Goal: Transaction & Acquisition: Purchase product/service

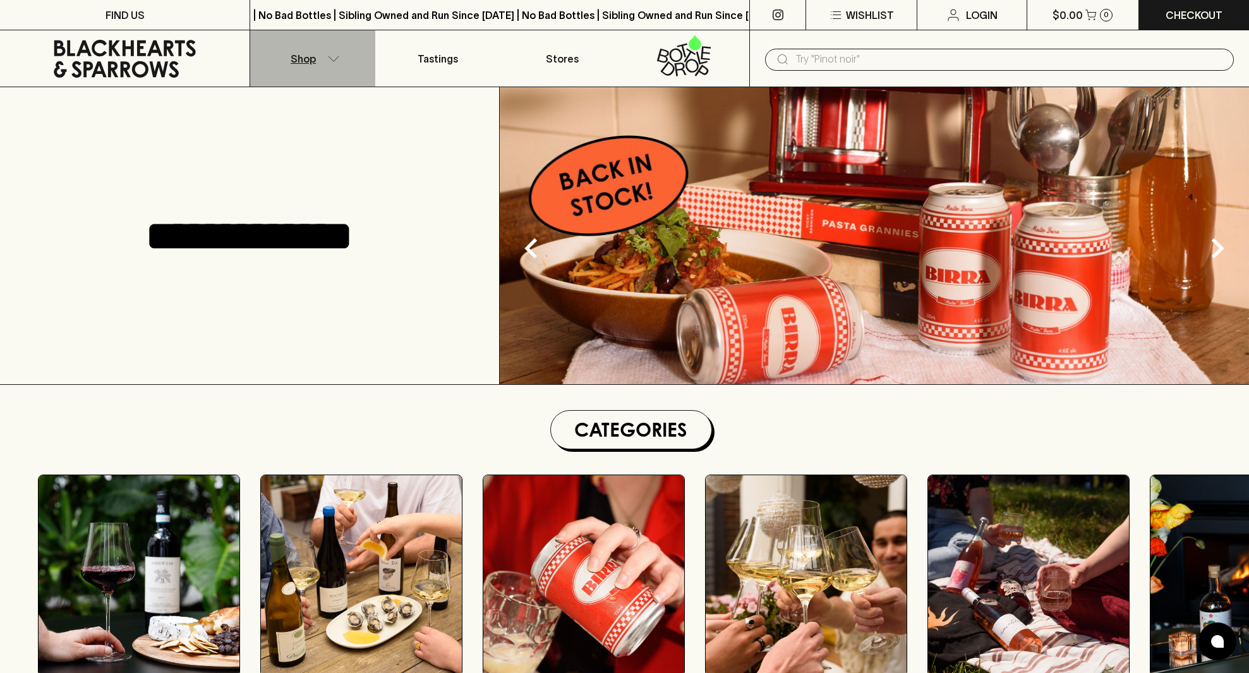
click at [323, 58] on button "Shop" at bounding box center [312, 58] width 124 height 56
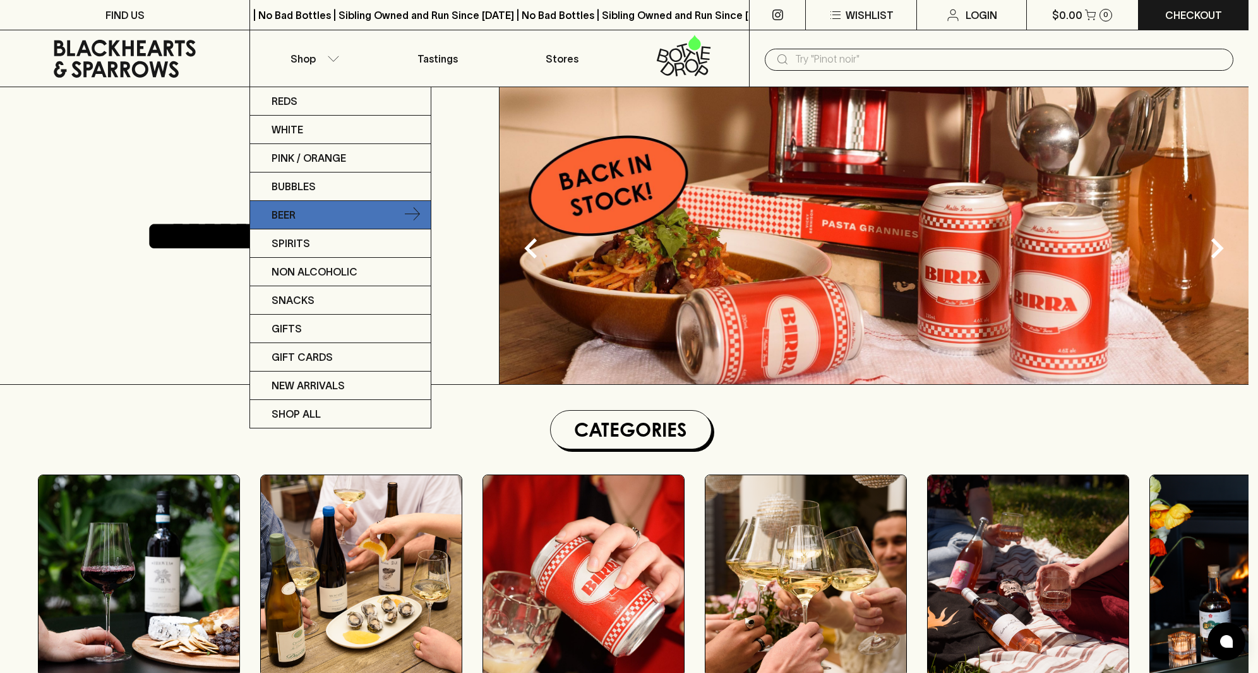
click at [293, 209] on p "Beer" at bounding box center [284, 214] width 24 height 15
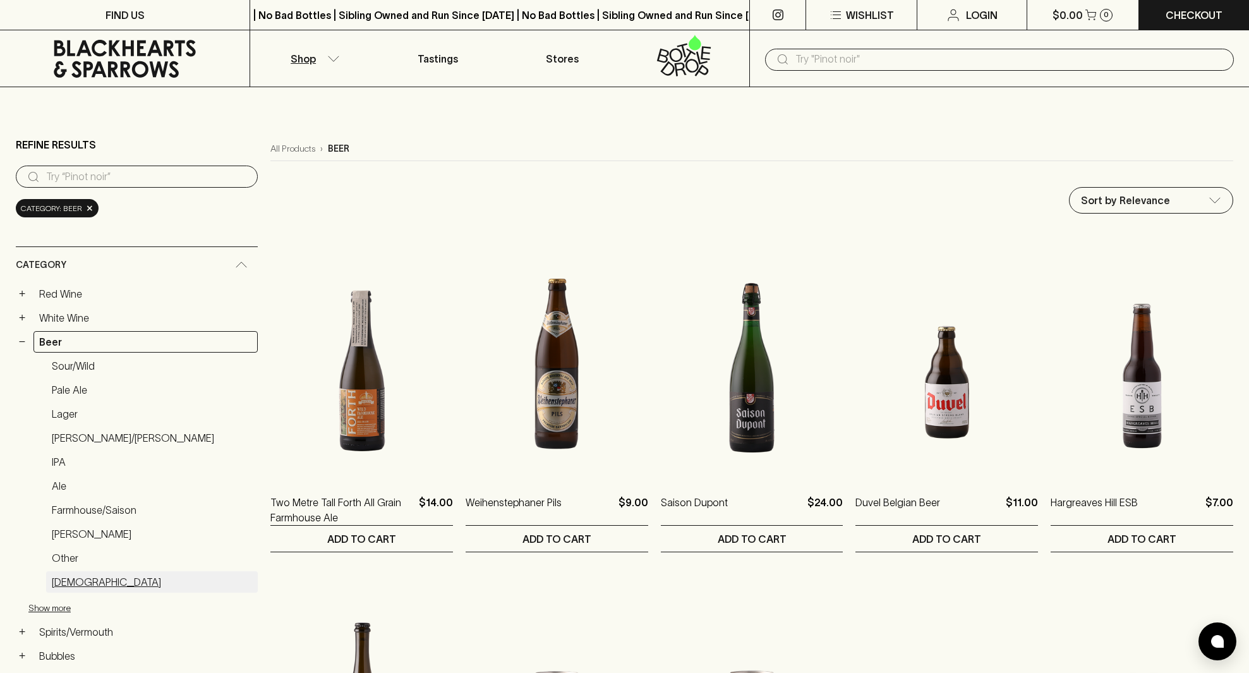
click at [73, 582] on link "[DEMOGRAPHIC_DATA]" at bounding box center [152, 581] width 212 height 21
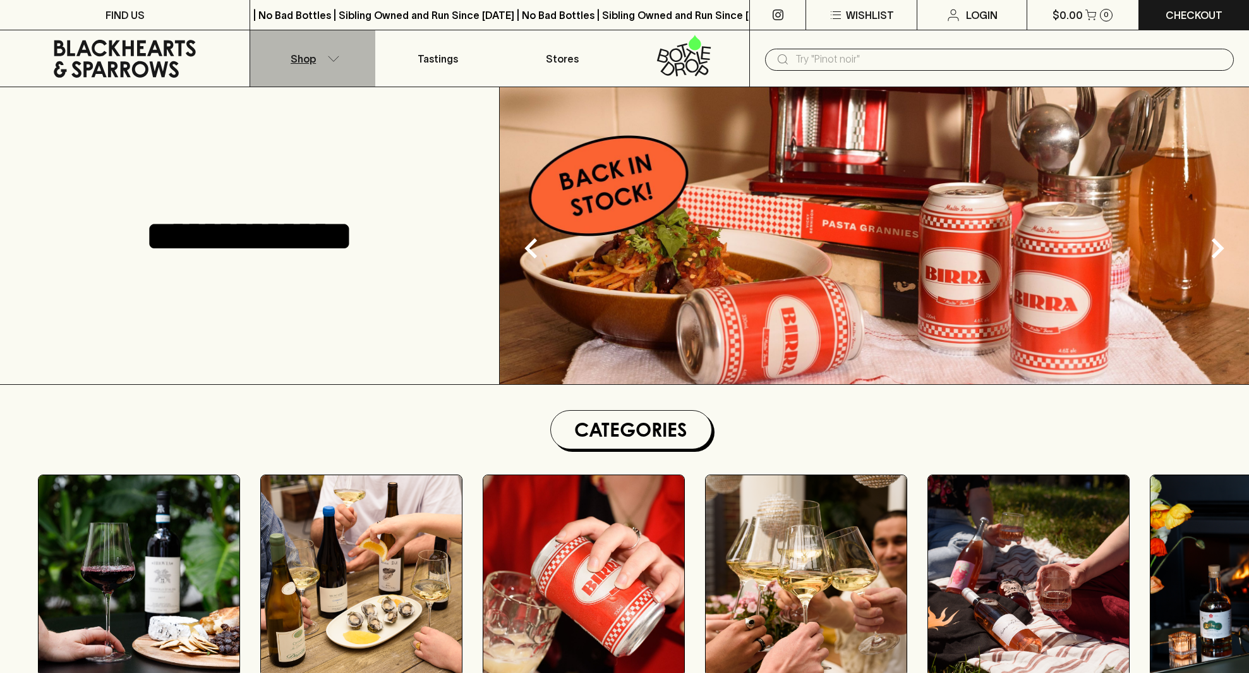
click at [306, 60] on p "Shop" at bounding box center [303, 58] width 25 height 15
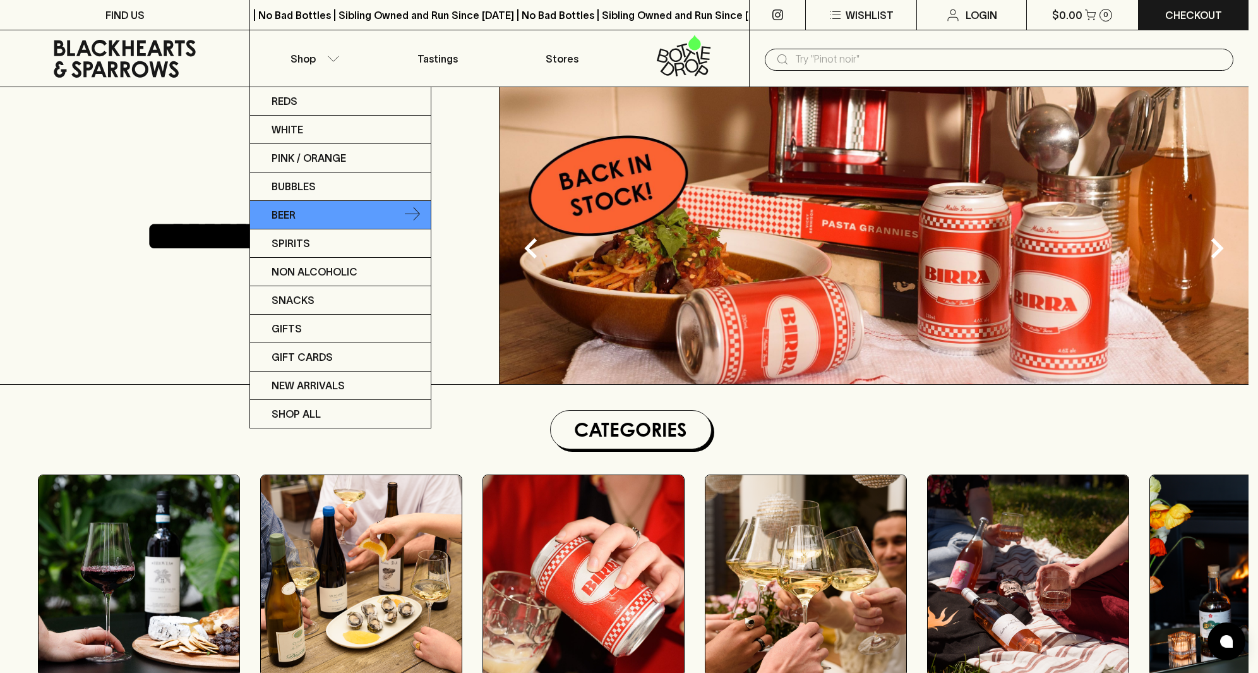
click at [289, 210] on p "Beer" at bounding box center [284, 214] width 24 height 15
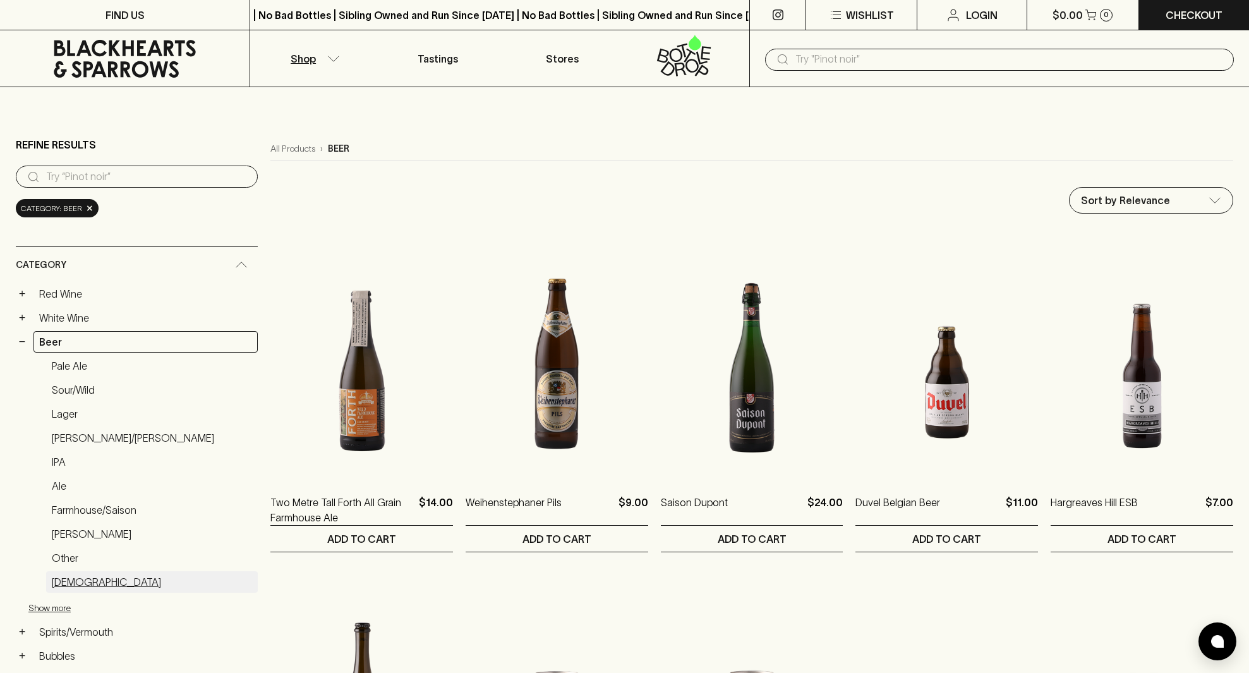
click at [73, 584] on link "[DEMOGRAPHIC_DATA]" at bounding box center [152, 581] width 212 height 21
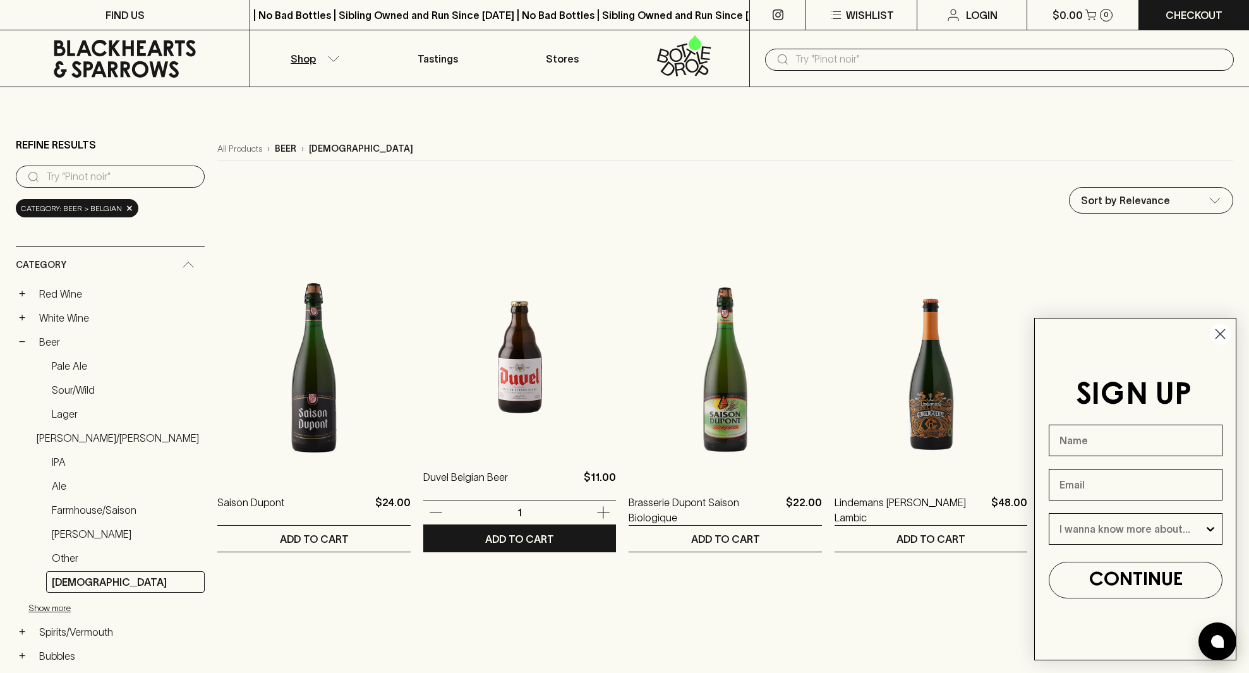
click at [503, 353] on img at bounding box center [519, 339] width 193 height 221
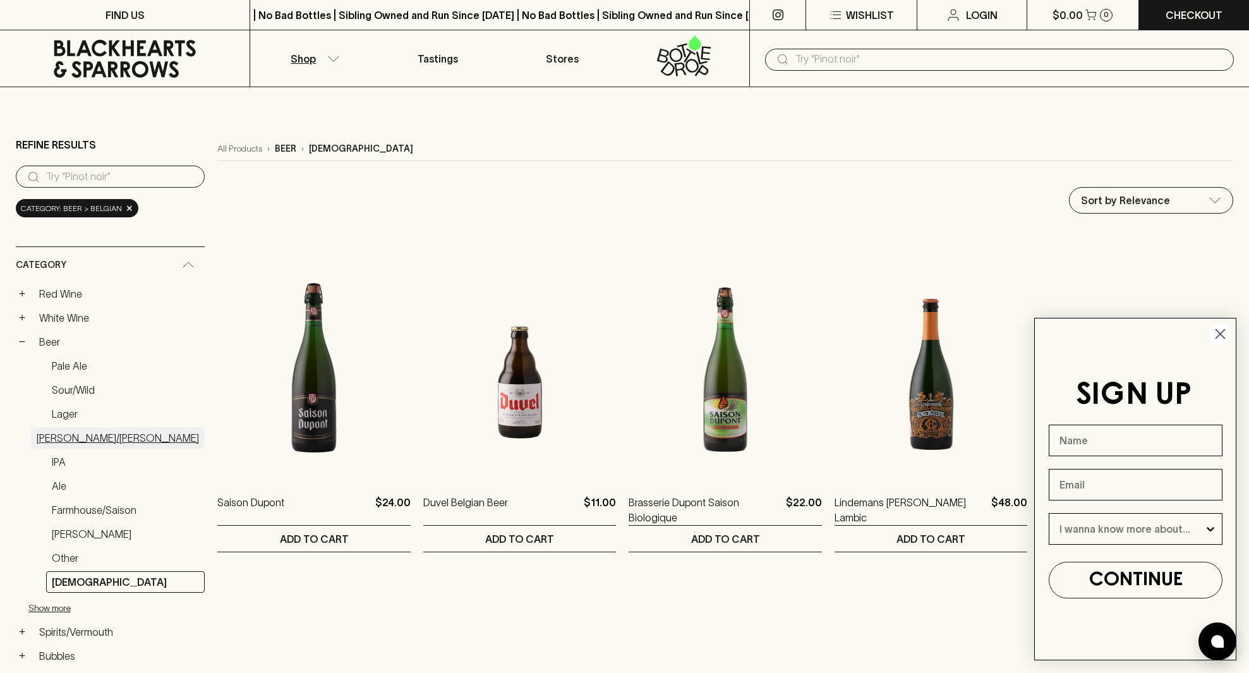
click at [90, 437] on link "[PERSON_NAME]/[PERSON_NAME]" at bounding box center [118, 437] width 174 height 21
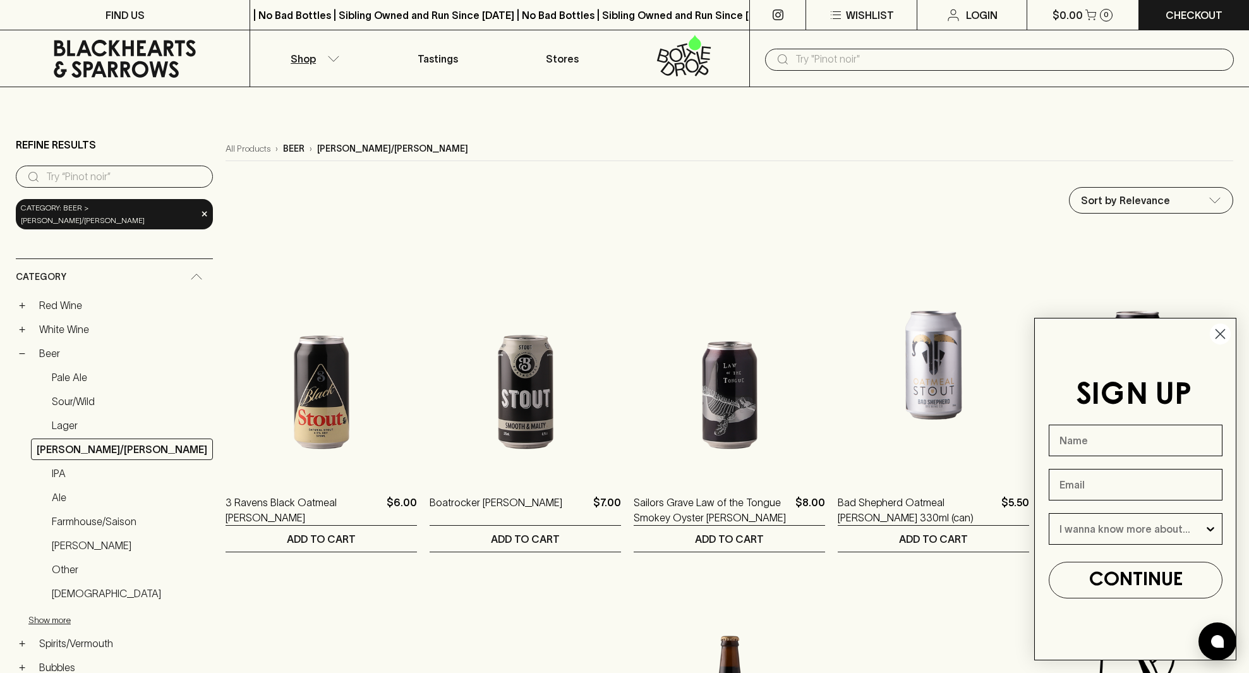
click at [1220, 332] on circle "Close dialog" at bounding box center [1220, 333] width 21 height 21
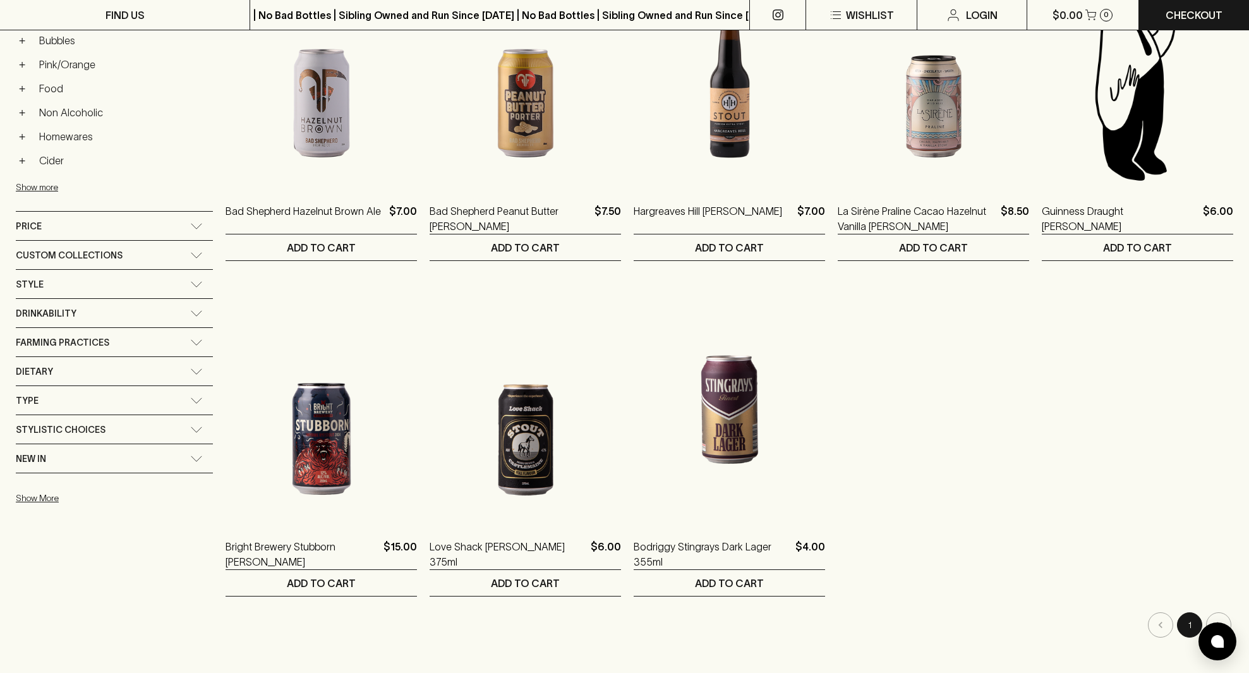
scroll to position [628, 0]
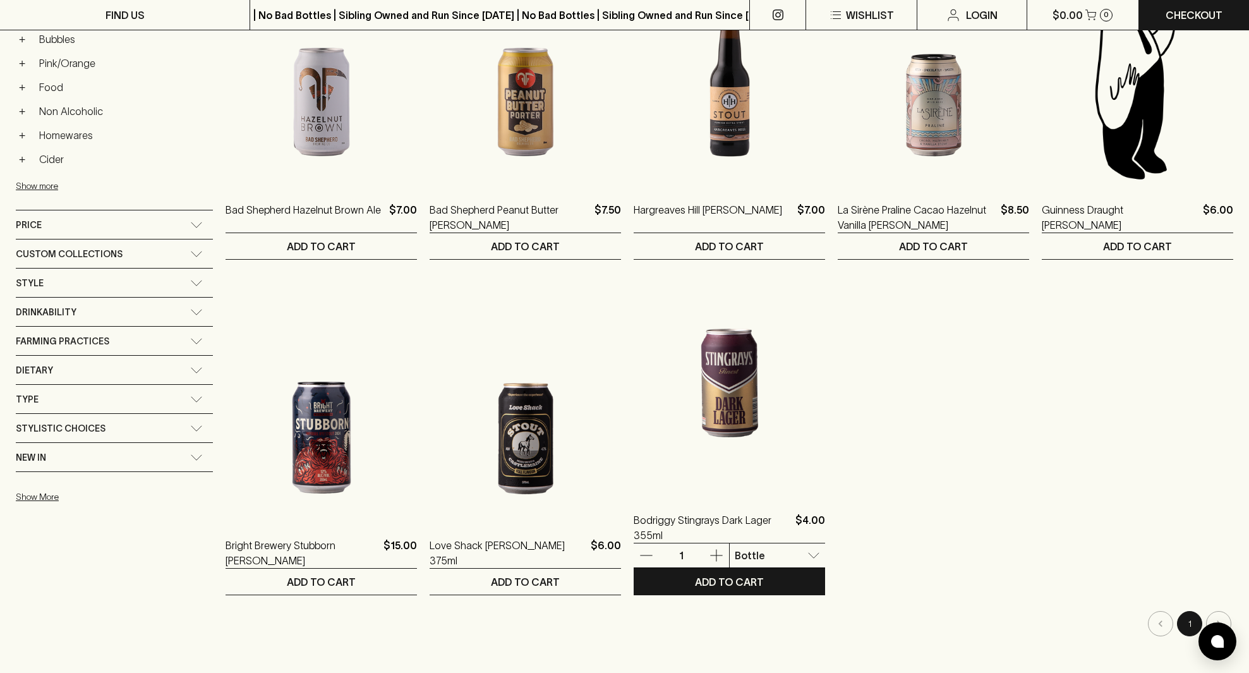
click at [728, 359] on img at bounding box center [729, 382] width 191 height 221
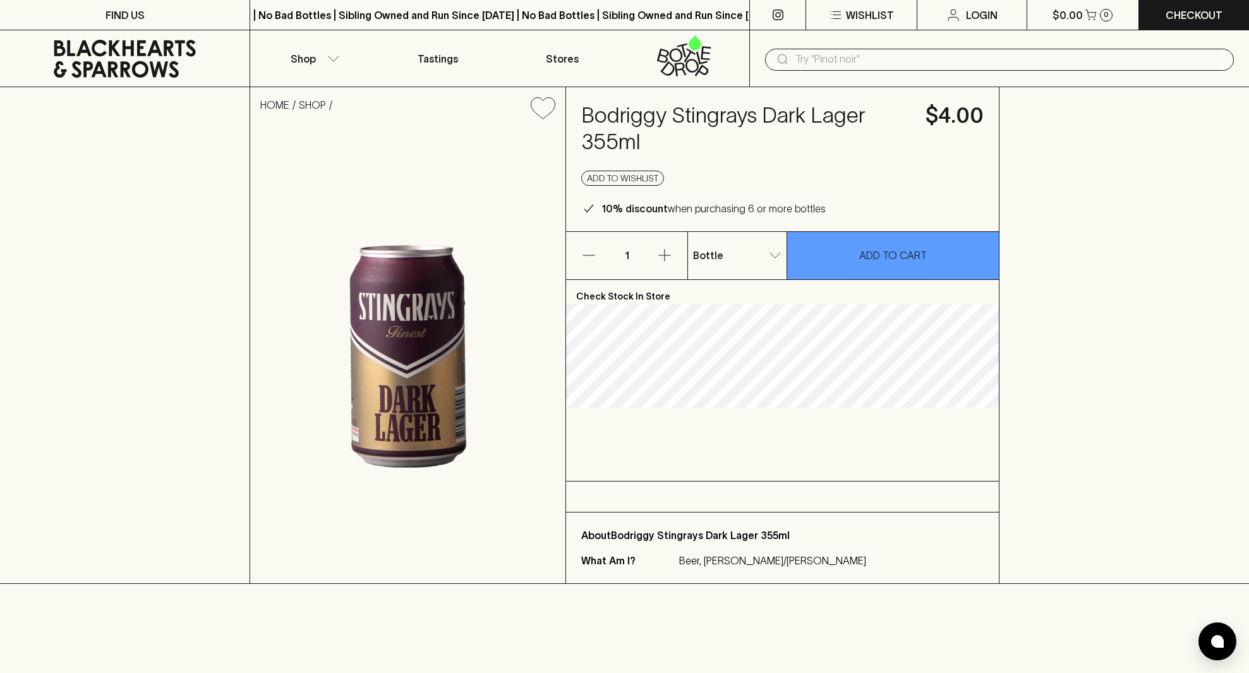
click at [593, 536] on p "About Bodriggy Stingrays Dark Lager 355ml" at bounding box center [782, 535] width 402 height 15
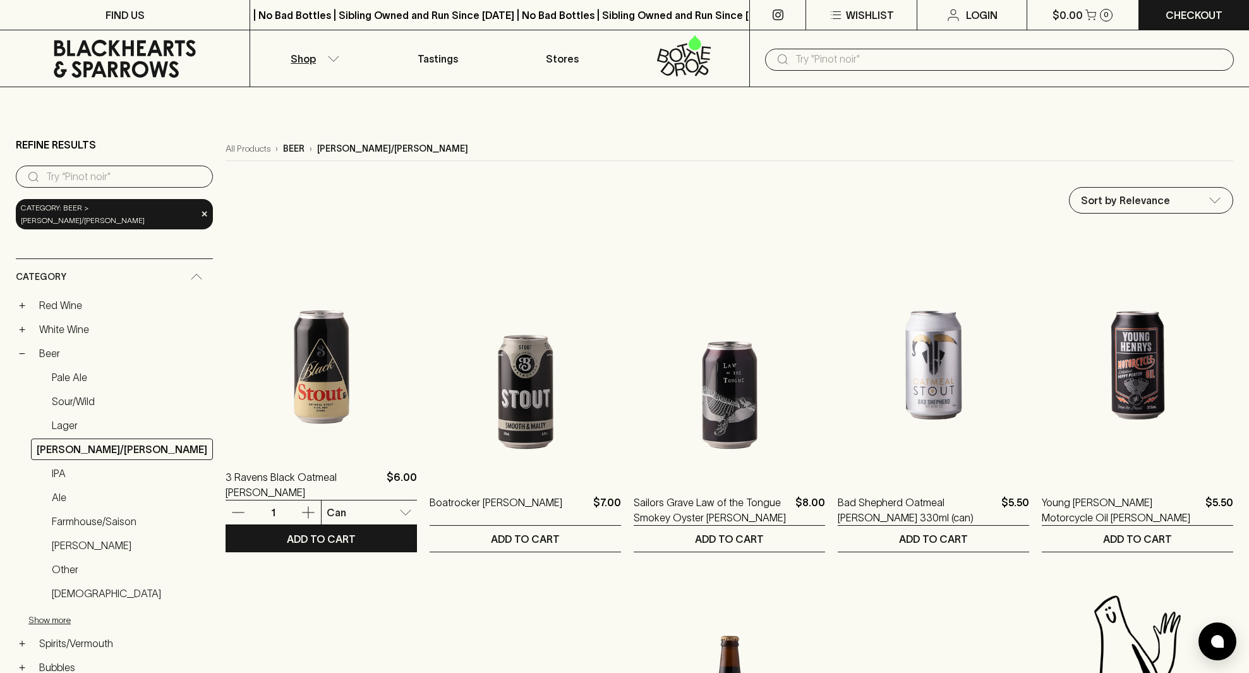
click at [299, 392] on img at bounding box center [321, 339] width 191 height 221
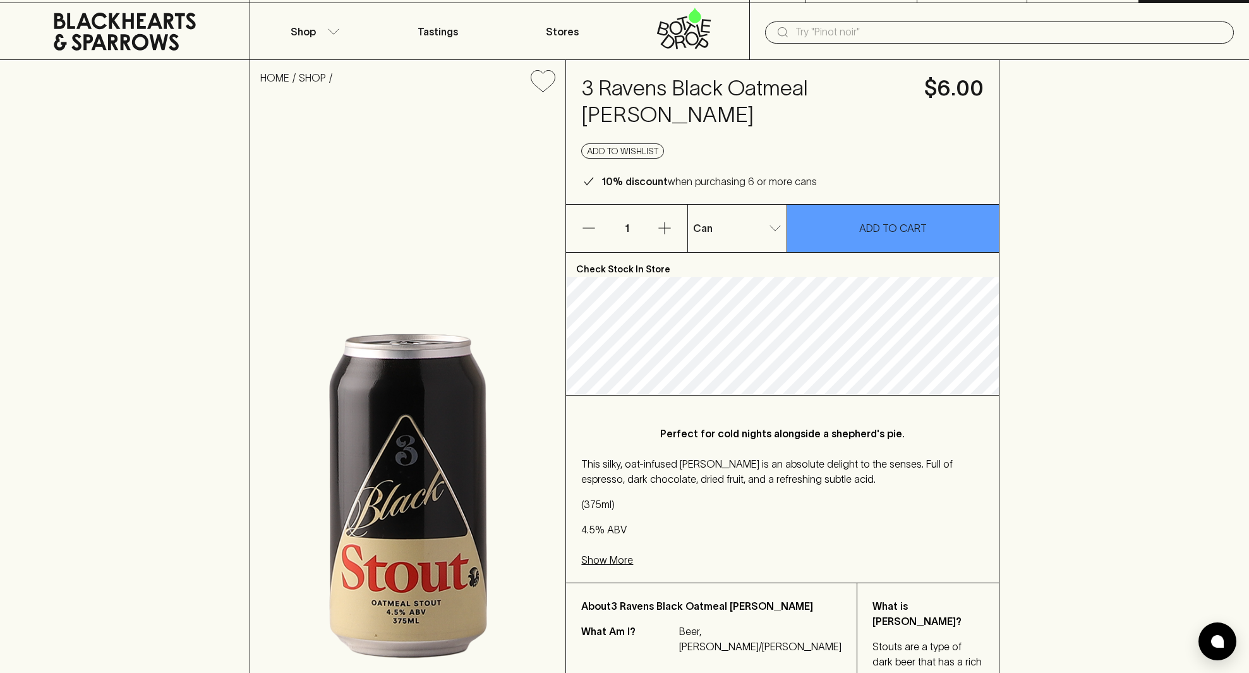
scroll to position [28, 0]
click at [615, 552] on p "Show More" at bounding box center [607, 559] width 52 height 15
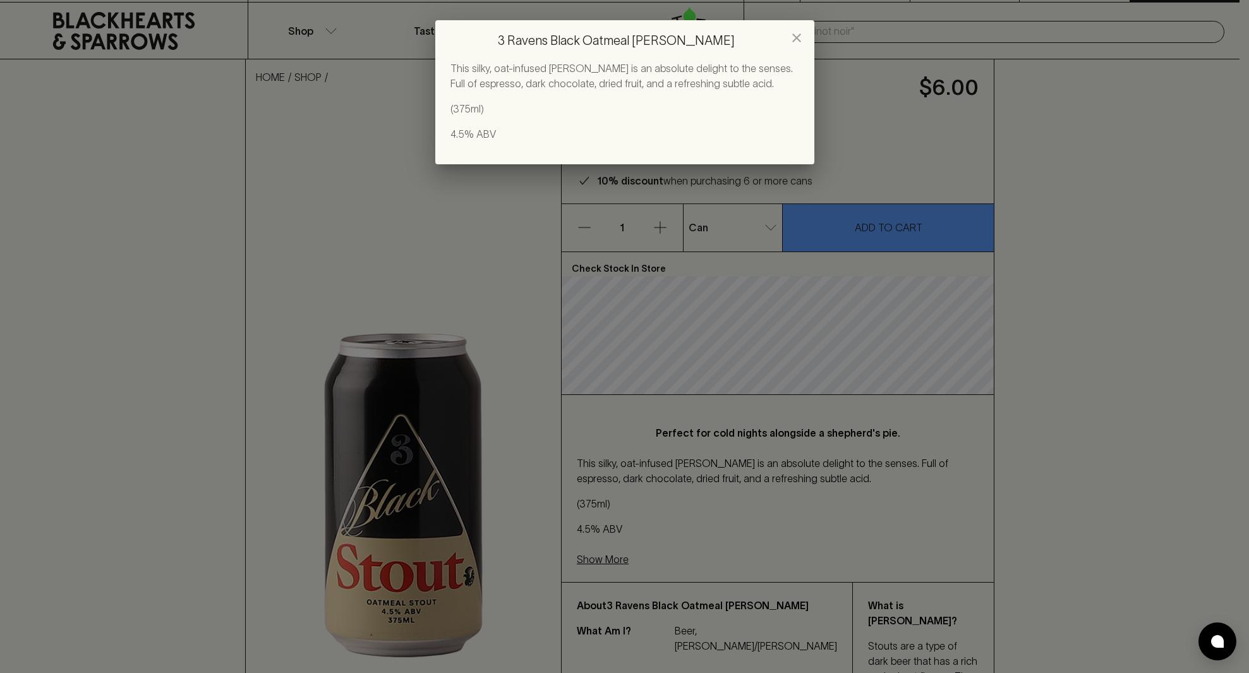
scroll to position [33, 0]
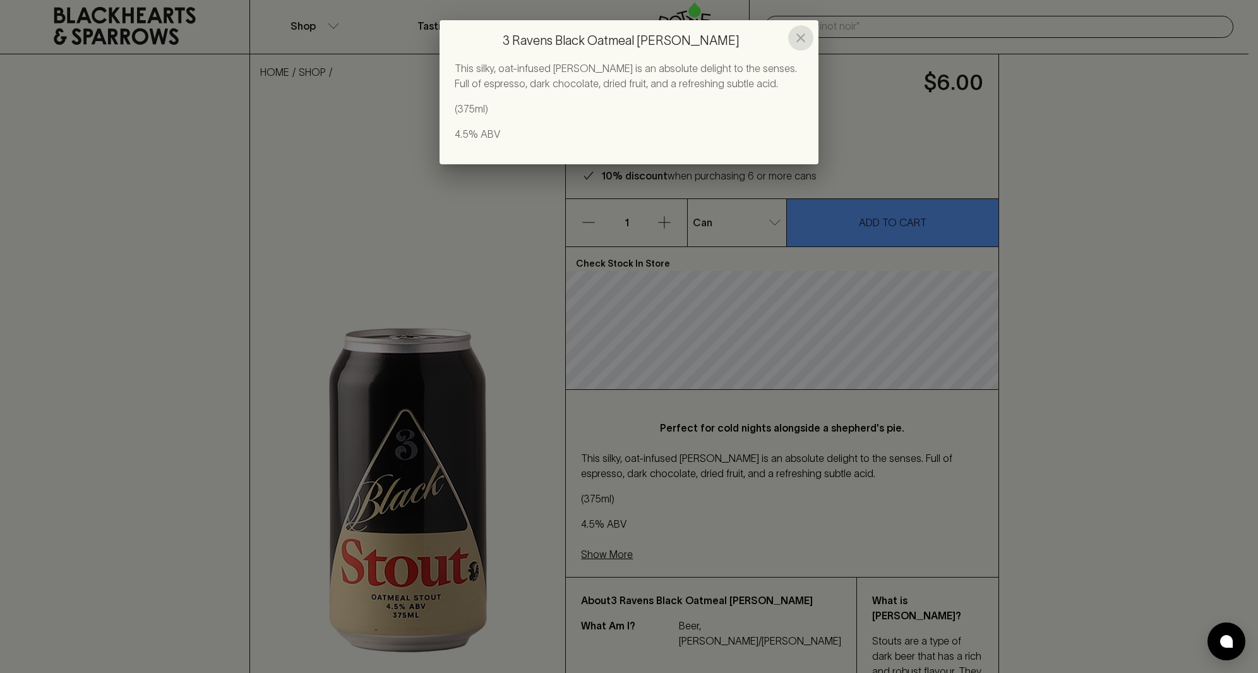
click at [802, 35] on icon "close" at bounding box center [800, 37] width 15 height 15
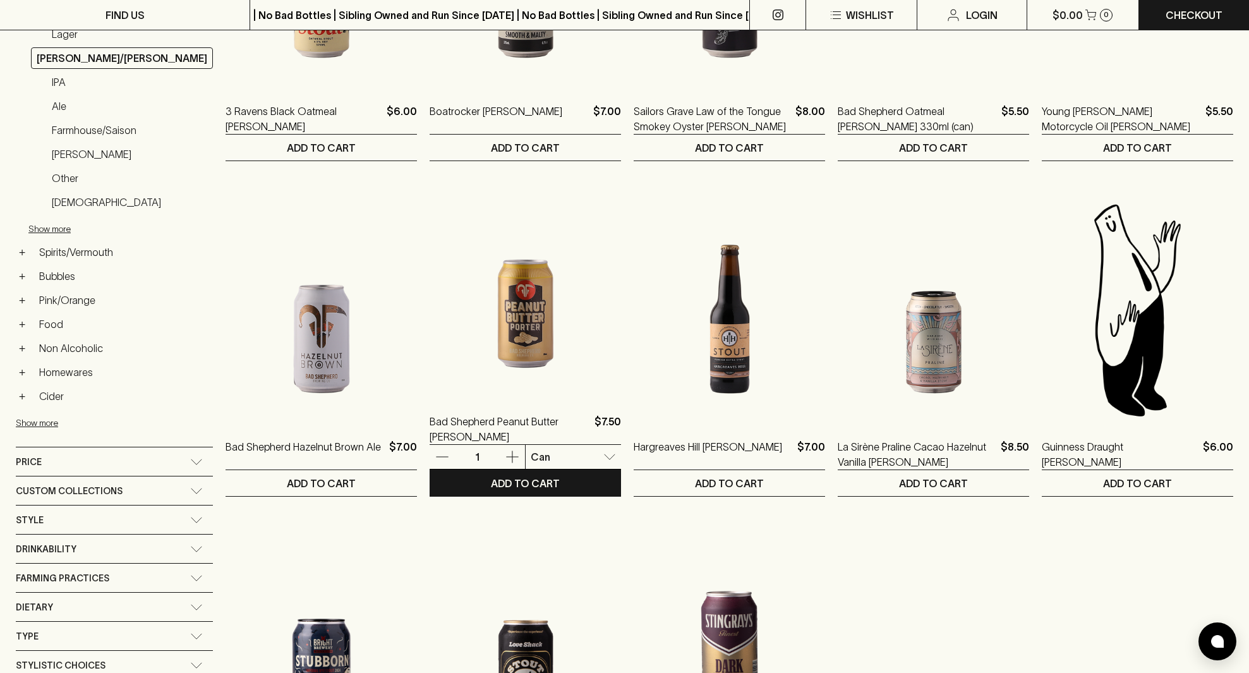
scroll to position [390, 0]
click at [490, 306] on img at bounding box center [525, 284] width 191 height 221
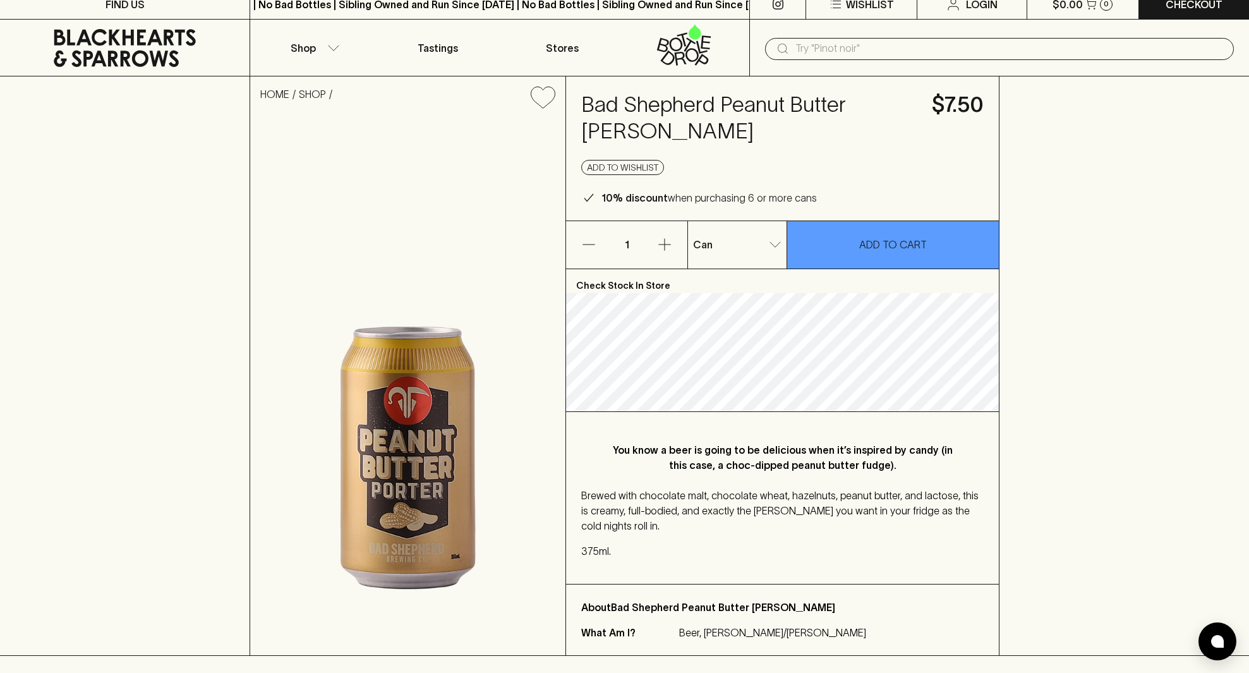
scroll to position [11, 0]
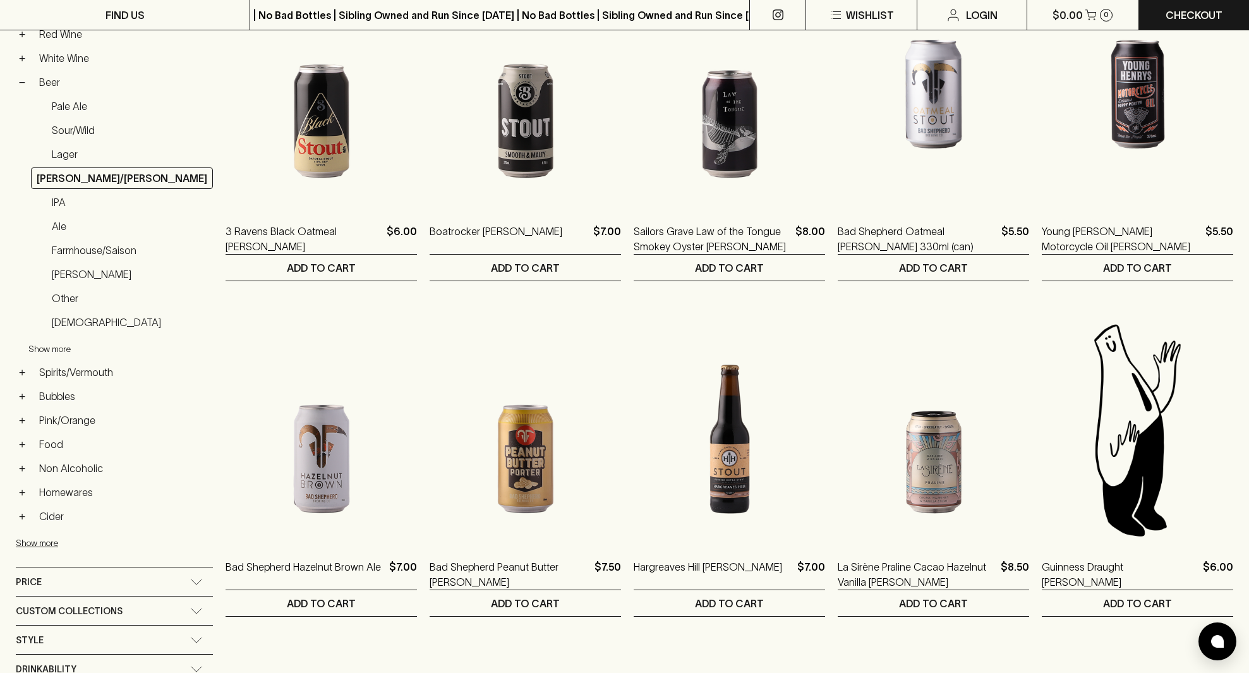
scroll to position [265, 0]
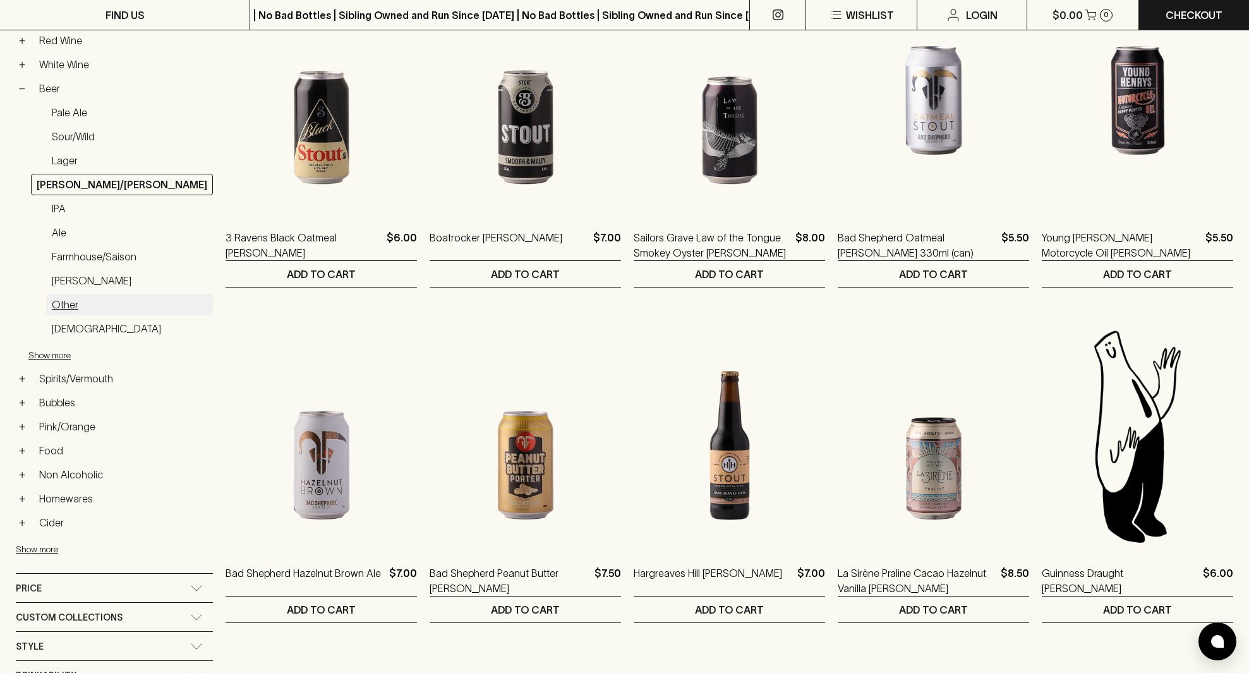
click at [64, 294] on link "Other" at bounding box center [129, 304] width 167 height 21
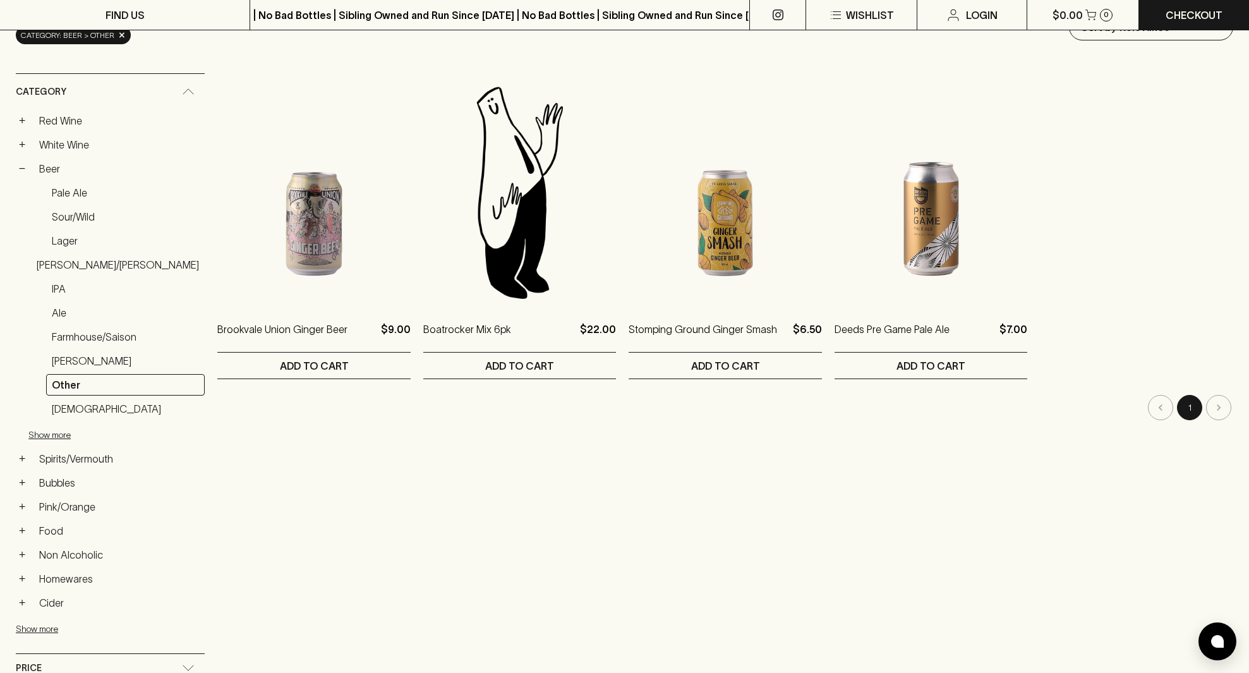
scroll to position [182, 0]
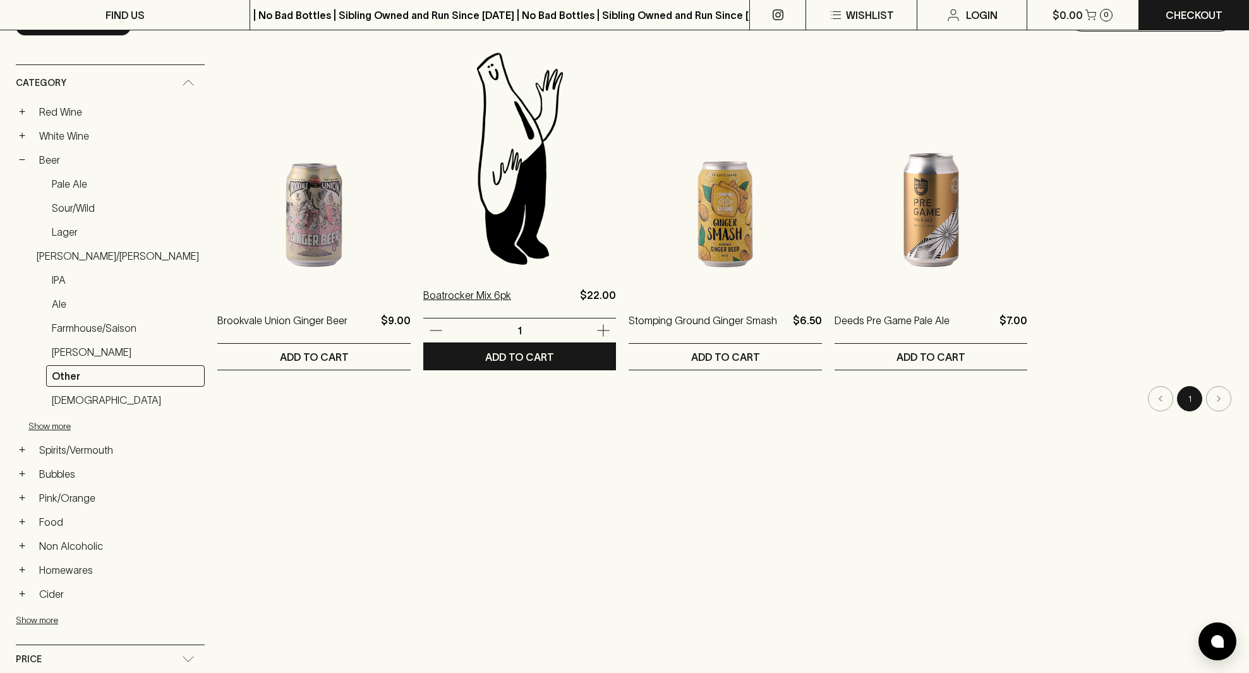
click at [481, 293] on p "Boatrocker Mix 6pk" at bounding box center [467, 302] width 88 height 30
